Goal: Check status: Check status

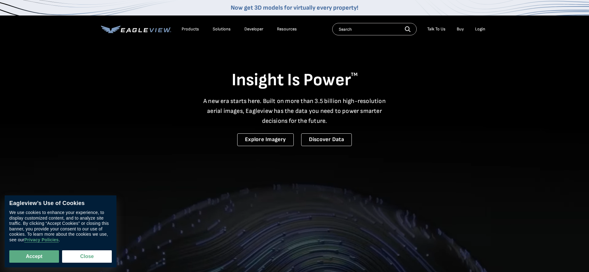
click at [479, 29] on div "Login" at bounding box center [480, 29] width 10 height 6
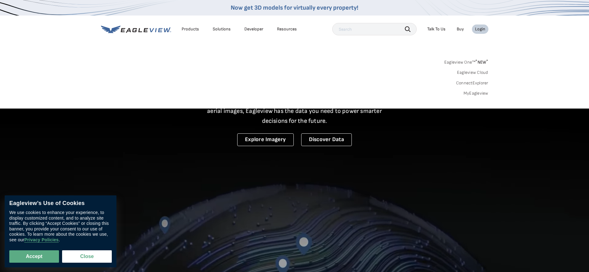
click at [479, 29] on div "Login" at bounding box center [480, 29] width 10 height 6
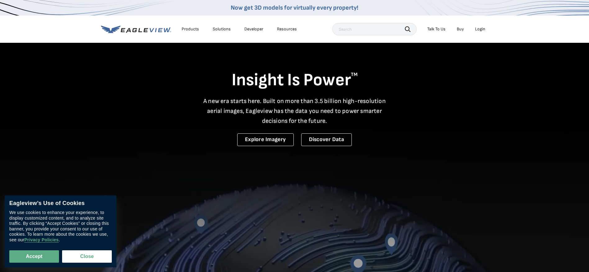
click at [479, 30] on div "Login" at bounding box center [480, 29] width 10 height 6
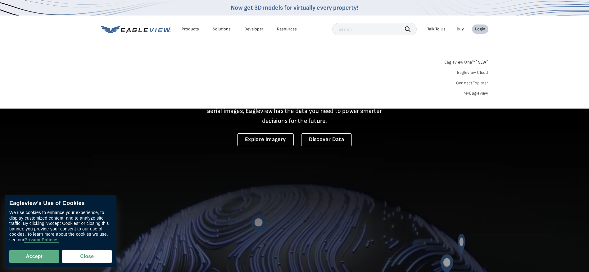
click at [477, 91] on link "MyEagleview" at bounding box center [475, 94] width 25 height 6
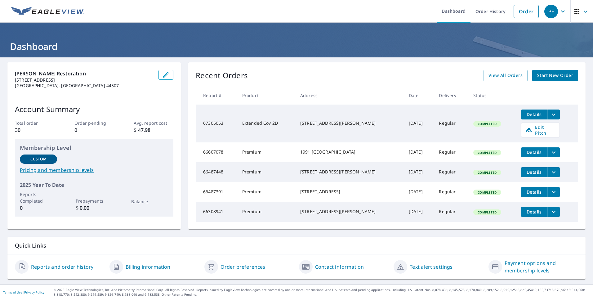
click at [525, 192] on span "Details" at bounding box center [534, 192] width 19 height 6
click at [318, 195] on div "[STREET_ADDRESS]" at bounding box center [349, 192] width 99 height 6
click at [550, 193] on icon "filesDropdownBtn-66487391" at bounding box center [553, 191] width 7 height 7
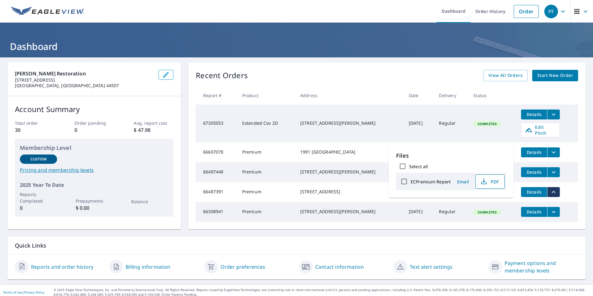
click at [487, 183] on icon "button" at bounding box center [483, 181] width 7 height 7
